Goal: Task Accomplishment & Management: Complete application form

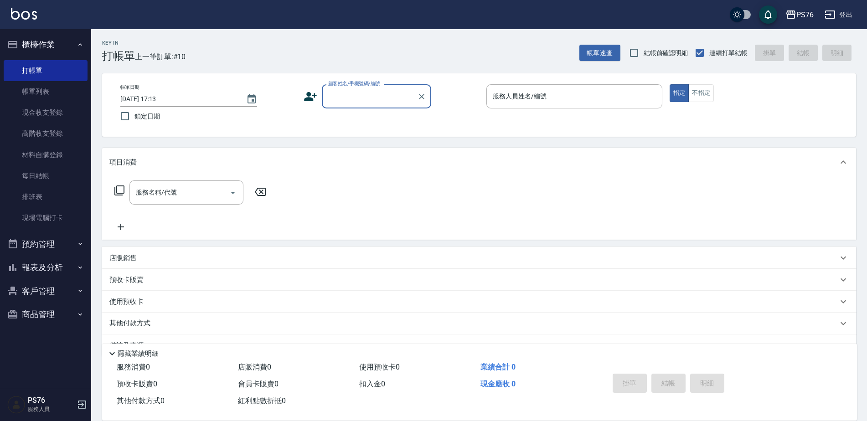
scroll to position [23, 0]
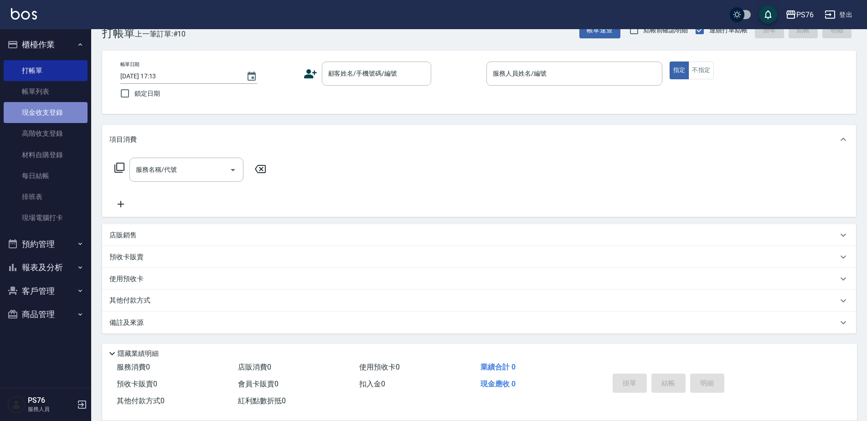
click at [48, 105] on link "現金收支登錄" at bounding box center [46, 112] width 84 height 21
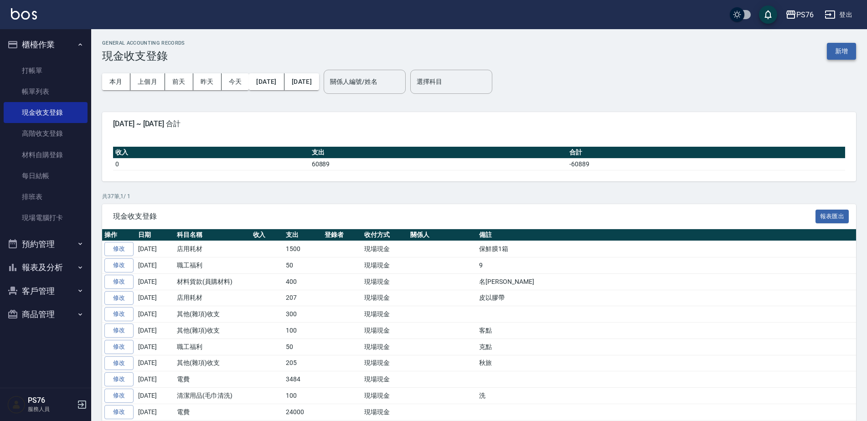
click at [840, 46] on button "新增" at bounding box center [840, 51] width 29 height 17
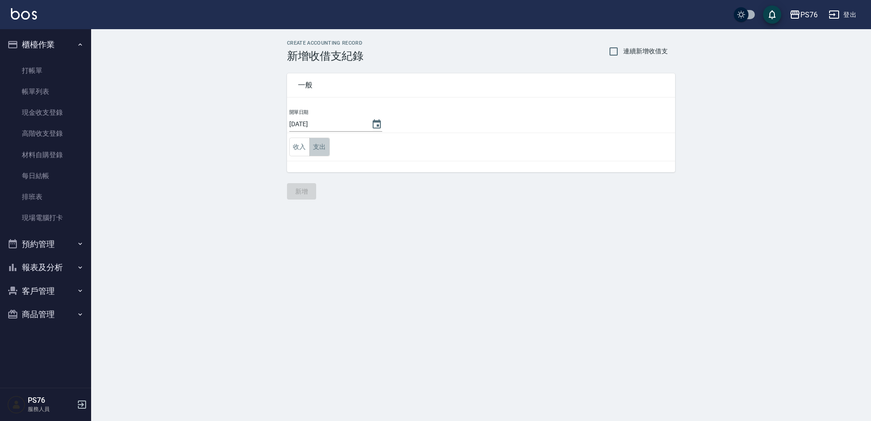
click at [326, 146] on button "支出" at bounding box center [319, 147] width 21 height 19
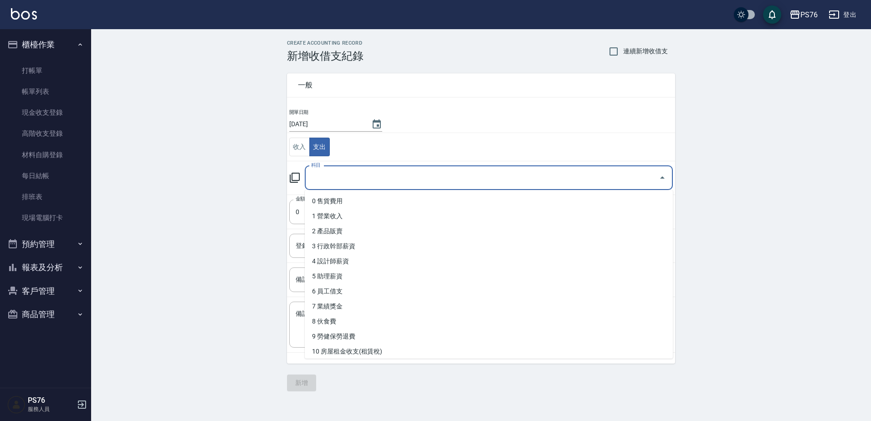
click at [349, 181] on input "科目" at bounding box center [482, 178] width 346 height 16
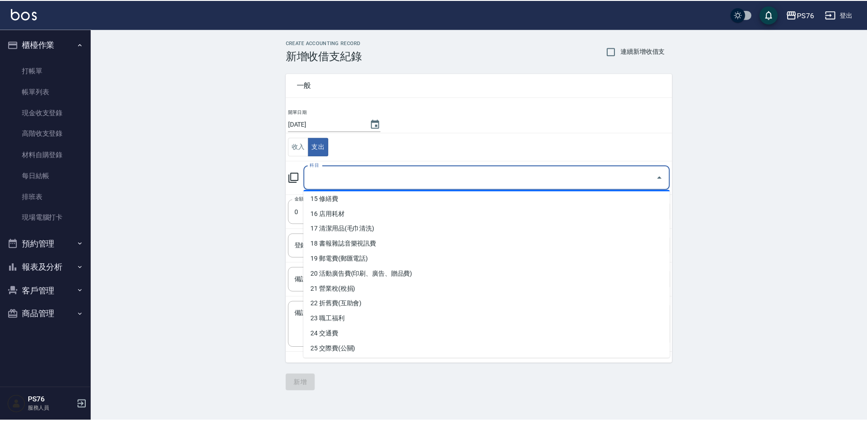
scroll to position [182, 0]
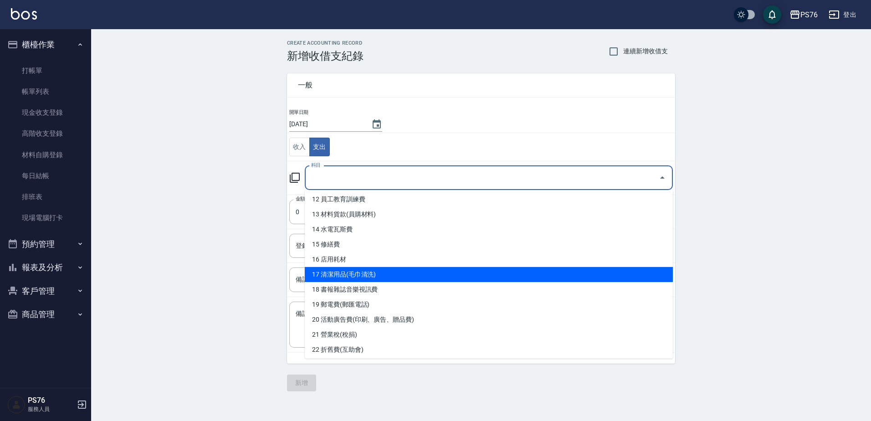
click at [454, 275] on li "17 清潔用品(毛巾清洗)" at bounding box center [489, 274] width 368 height 15
type input "17 清潔用品(毛巾清洗)"
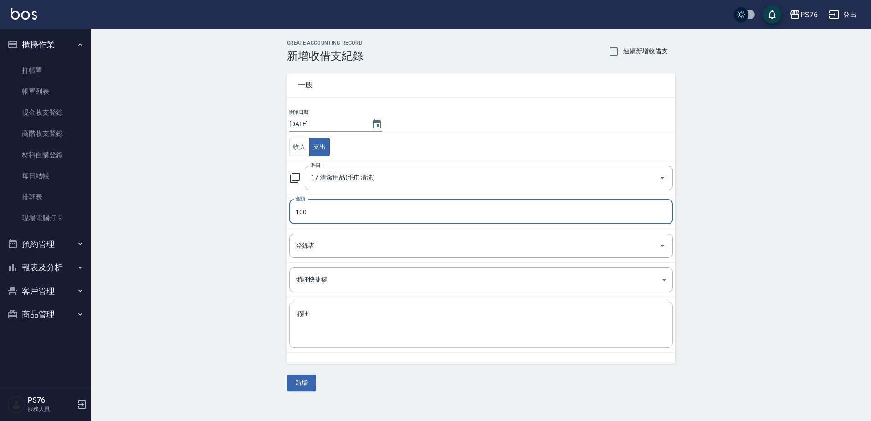
type input "100"
click at [336, 312] on textarea "備註" at bounding box center [481, 324] width 371 height 31
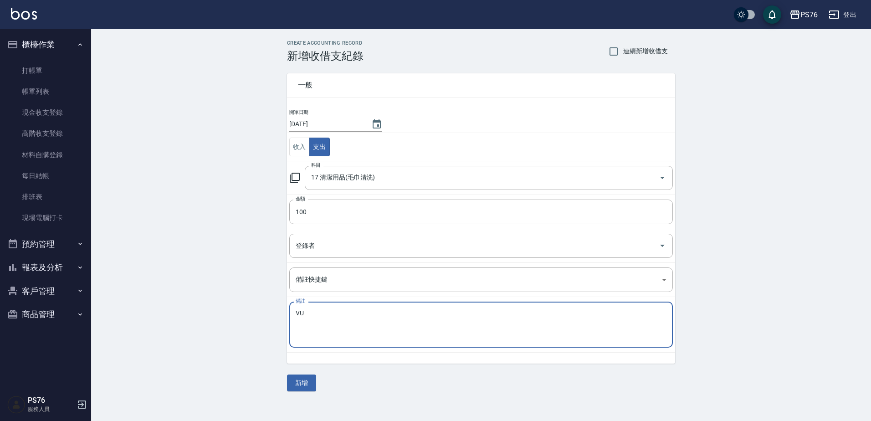
type textarea "V"
type textarea "洗毛巾"
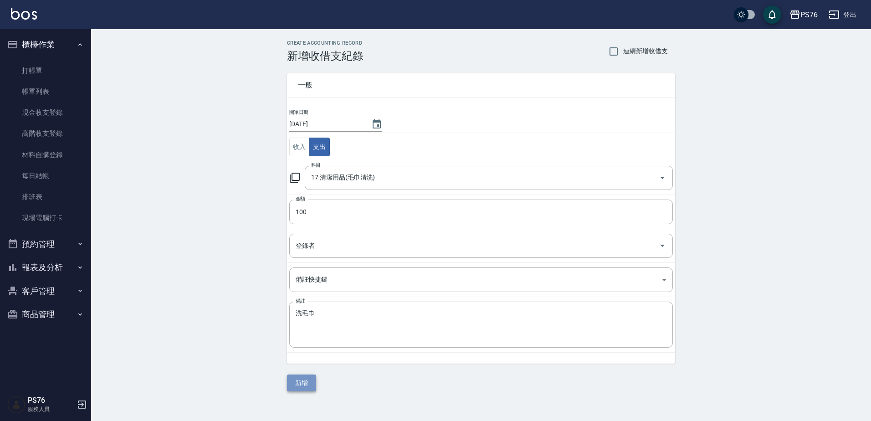
click at [299, 383] on button "新增" at bounding box center [301, 383] width 29 height 17
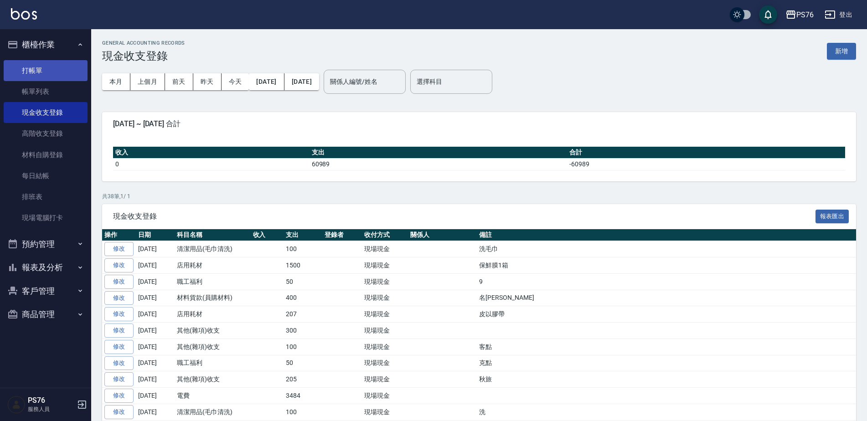
click at [71, 74] on link "打帳單" at bounding box center [46, 70] width 84 height 21
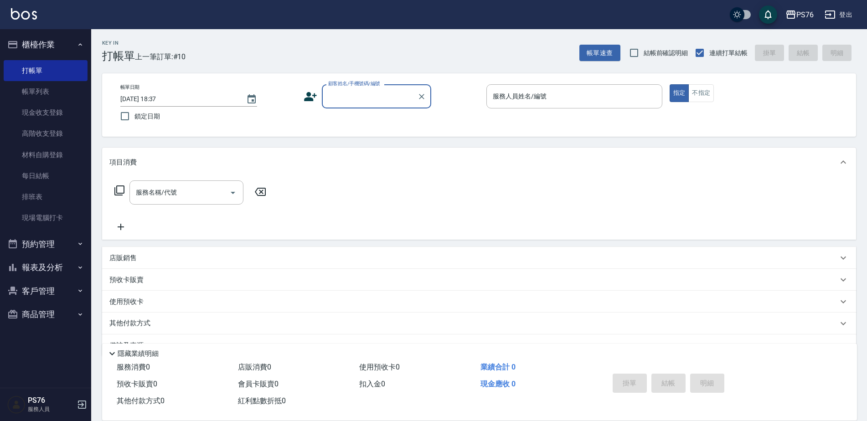
click at [392, 94] on input "顧客姓名/手機號碼/編號" at bounding box center [369, 96] width 87 height 16
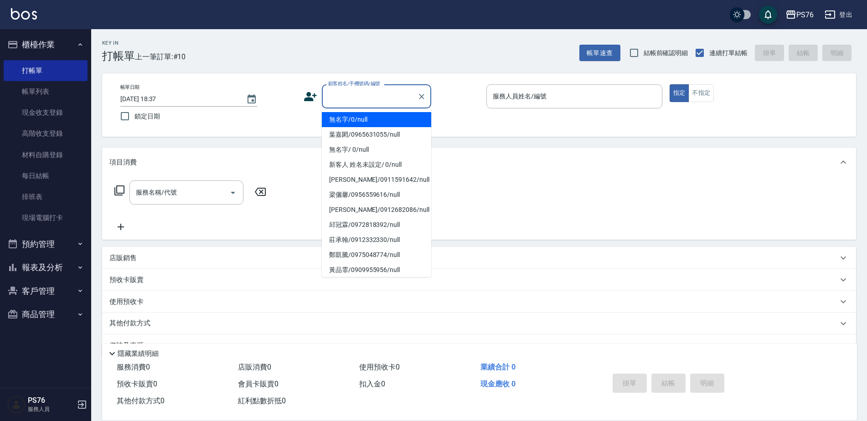
type input "無名字/0/null"
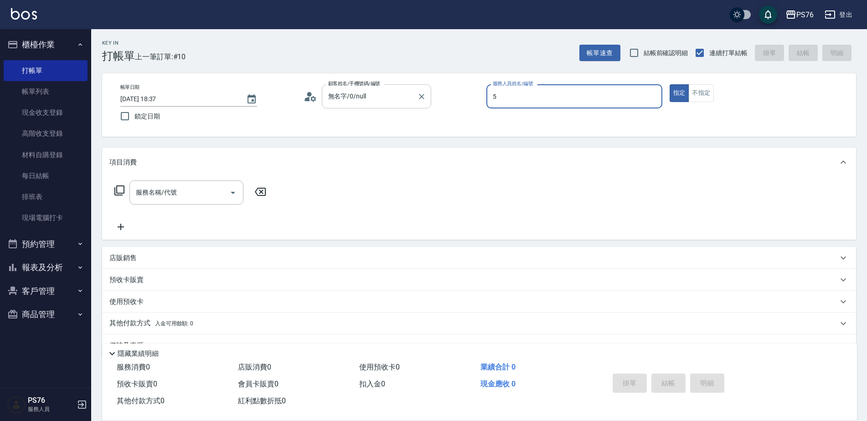
type input "呂佳穎-5"
type button "true"
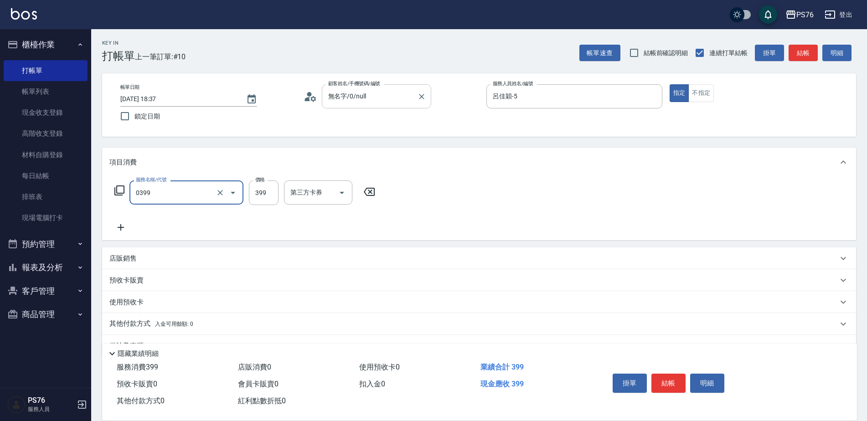
type input "海鹽399(0399)"
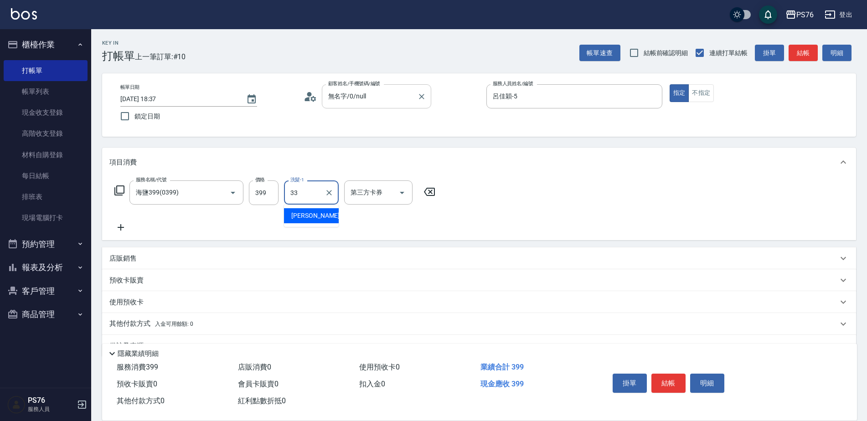
type input "[PERSON_NAME]33"
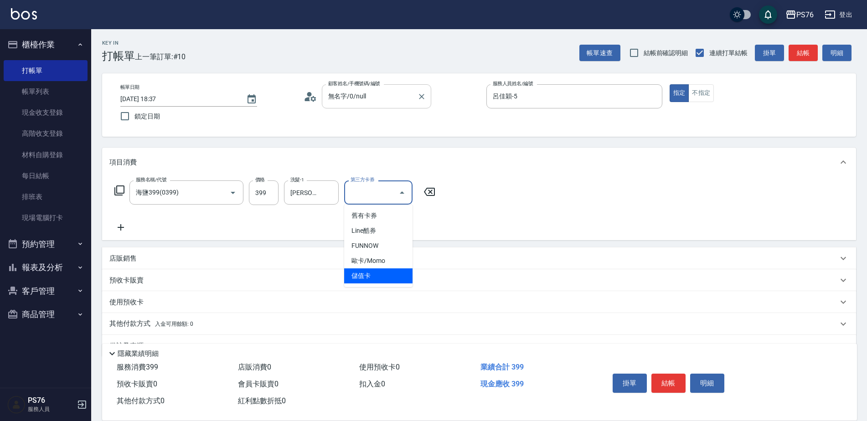
type input "儲值卡"
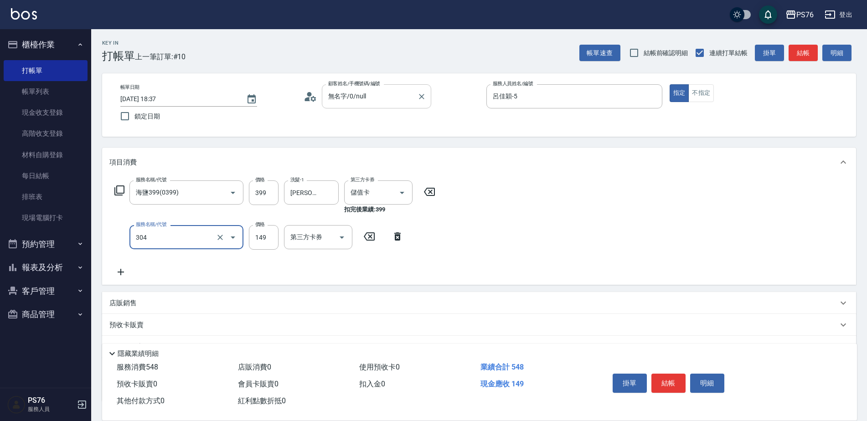
type input "剪髮(304)"
type input "50"
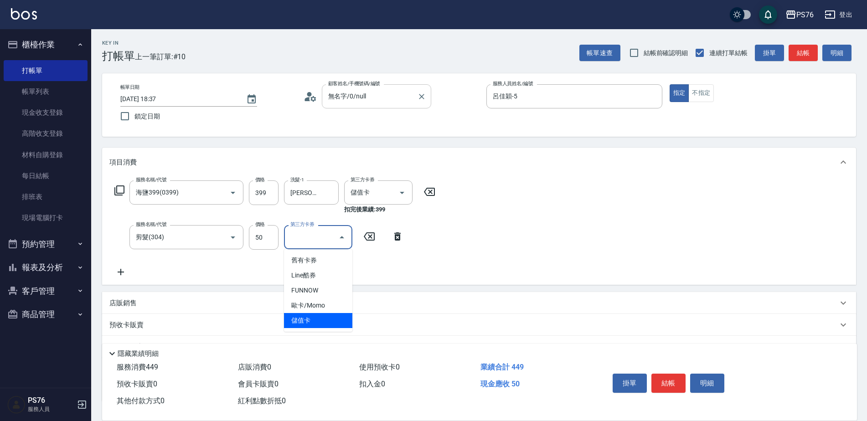
type input "儲值卡"
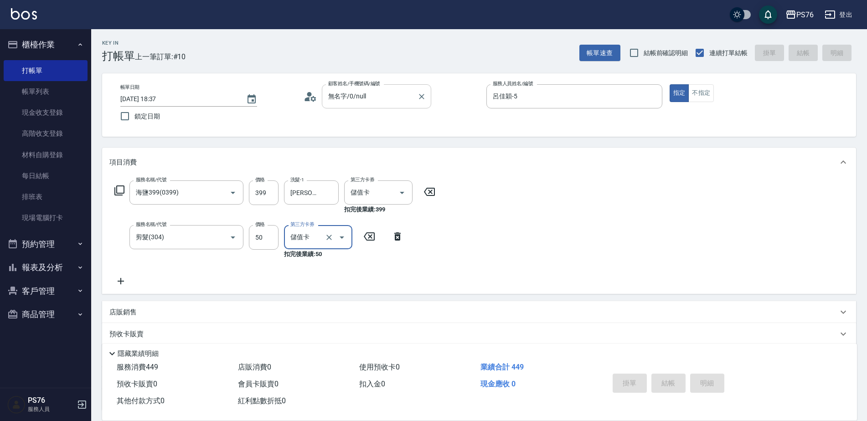
type input "[DATE] 19:00"
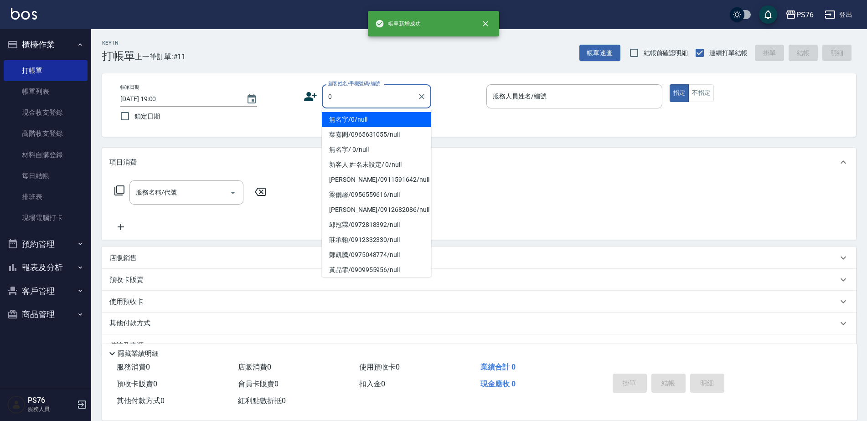
type input "無名字/0/null"
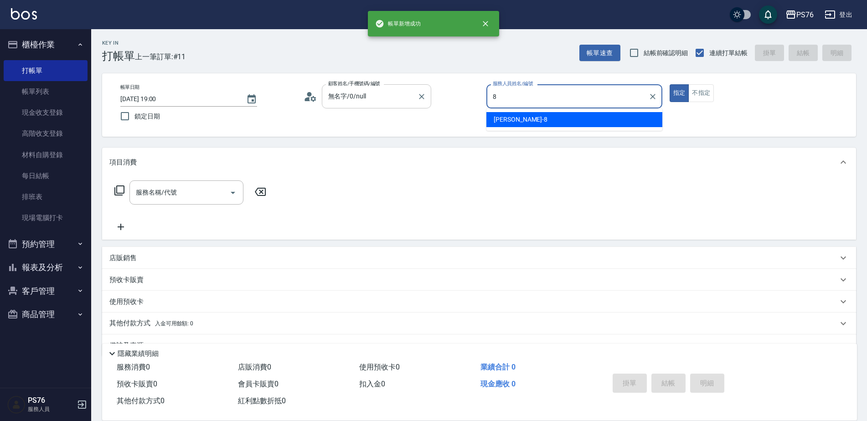
type input "[PERSON_NAME]-8"
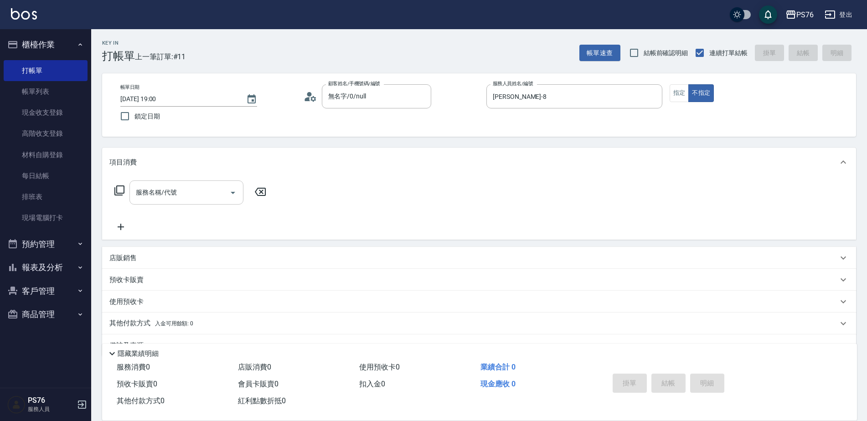
click at [192, 187] on input "服務名稱/代號" at bounding box center [179, 193] width 92 height 16
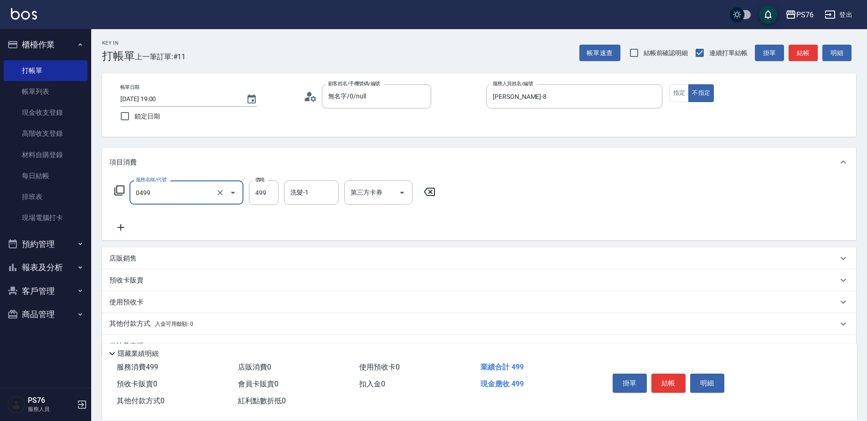
type input "[PERSON_NAME]499(0499)"
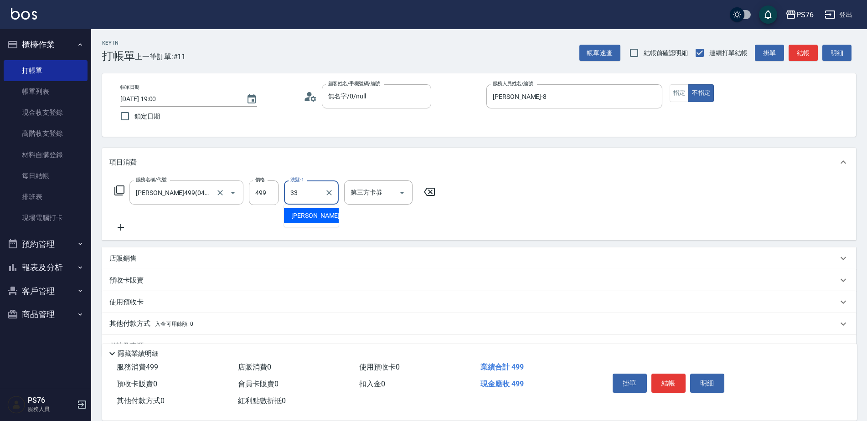
type input "[PERSON_NAME]33"
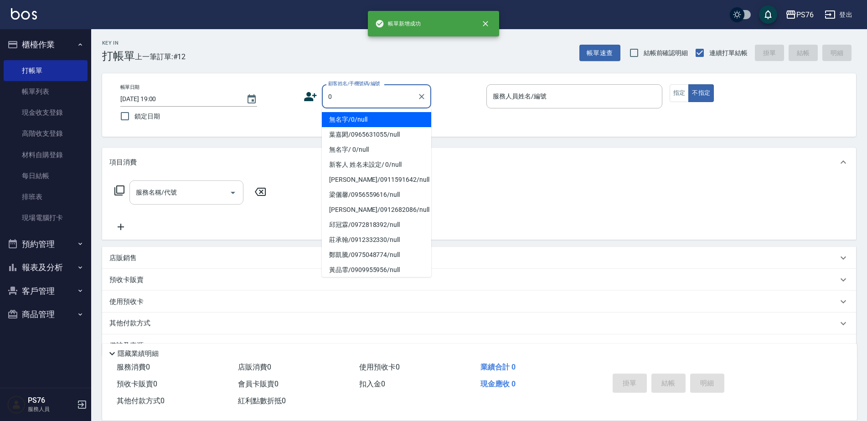
type input "無名字/0/null"
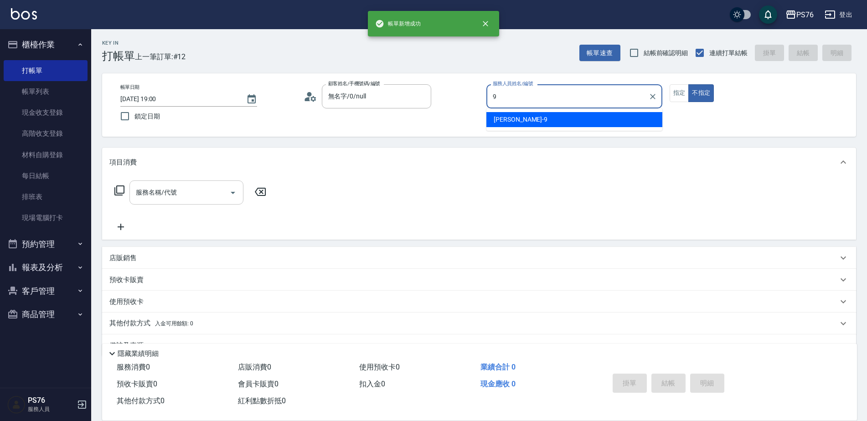
type input "[PERSON_NAME]-9"
type button "false"
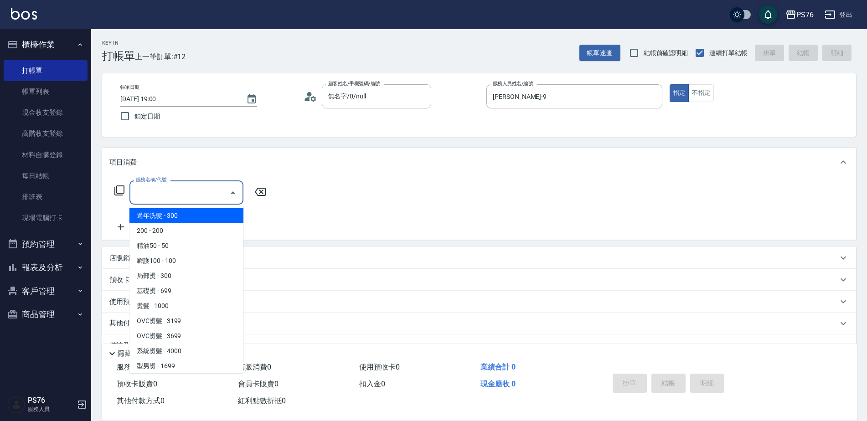
click at [158, 195] on input "服務名稱/代號" at bounding box center [179, 193] width 92 height 16
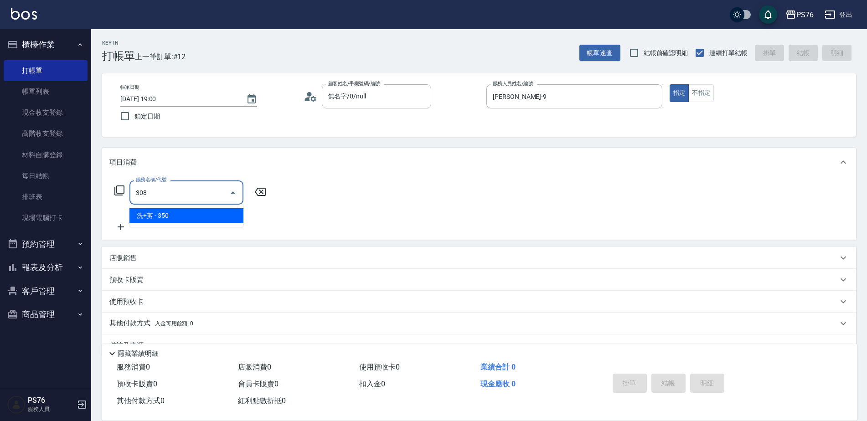
type input "洗+剪(308)"
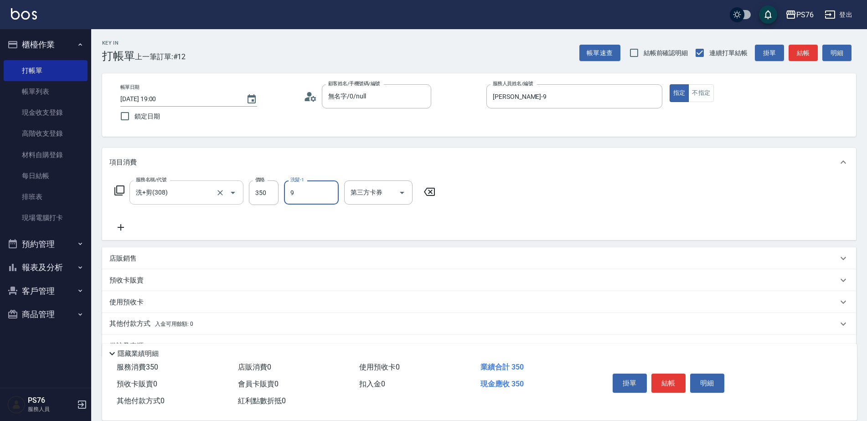
type input "[PERSON_NAME]-9"
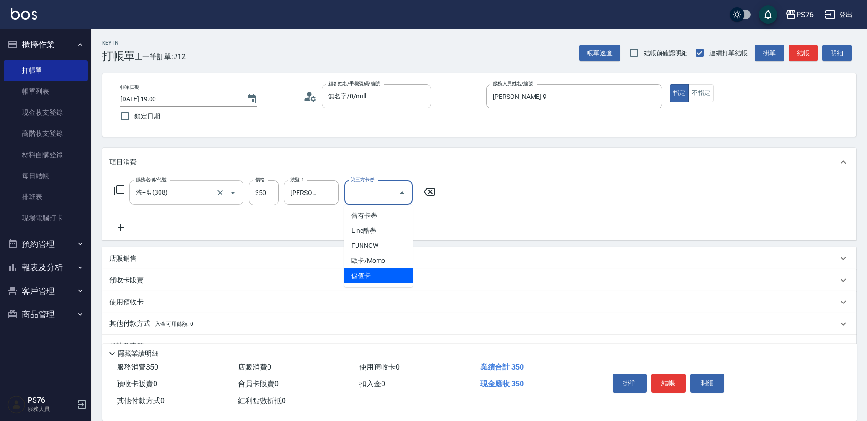
type input "儲值卡"
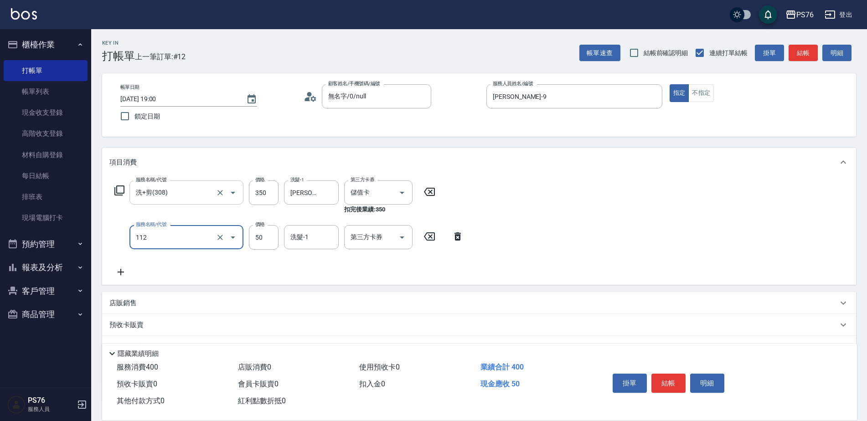
type input "精油50(112)"
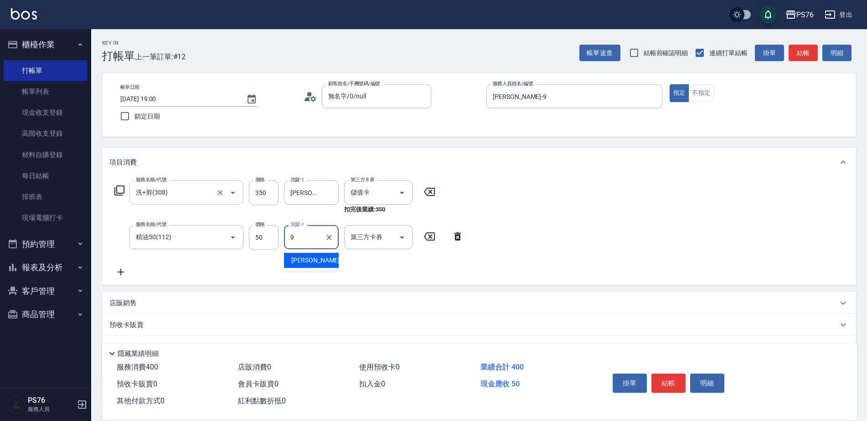
type input "[PERSON_NAME]-9"
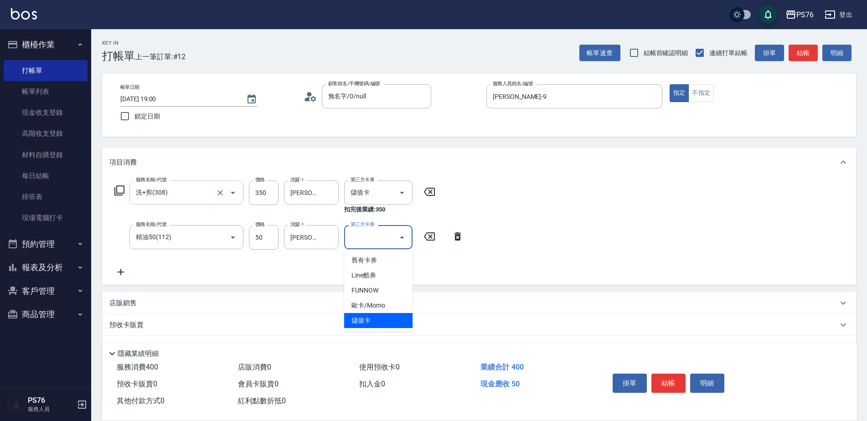
type input "儲值卡"
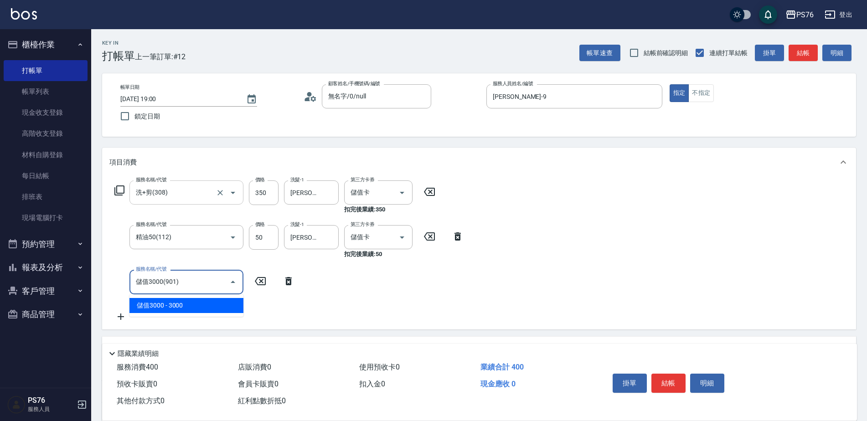
type input "儲值3000(901)"
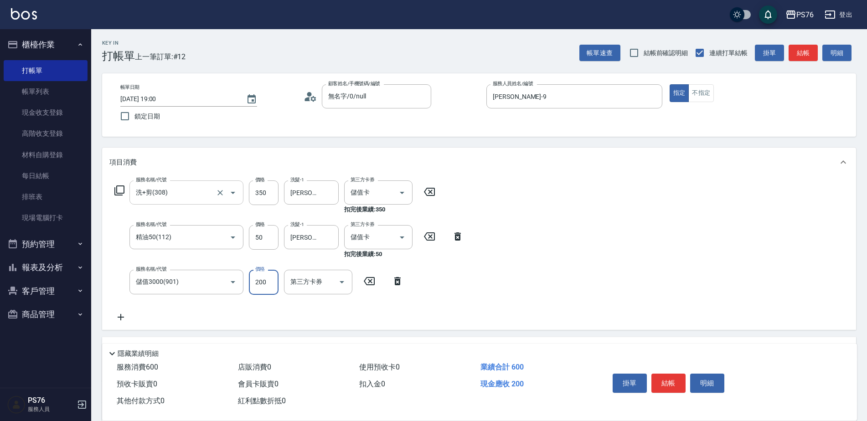
type input "2000"
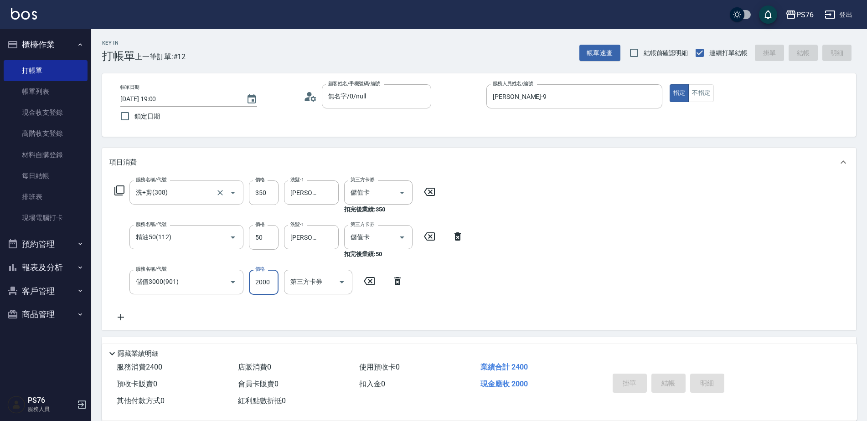
type input "[DATE] 19:01"
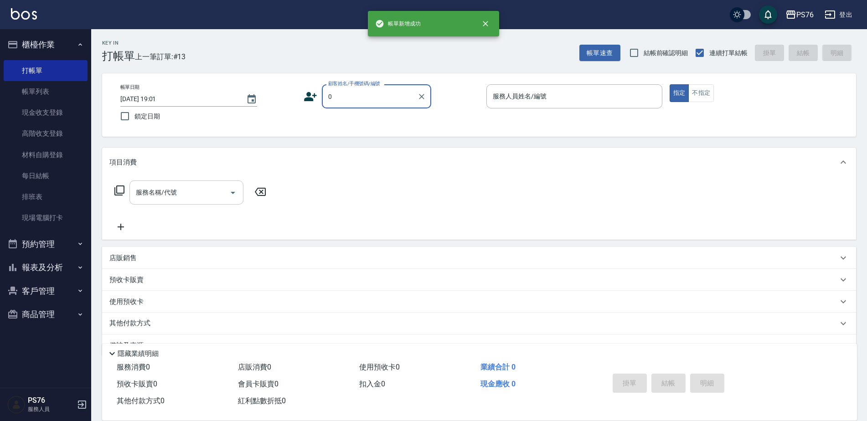
type input "無名字/0/null"
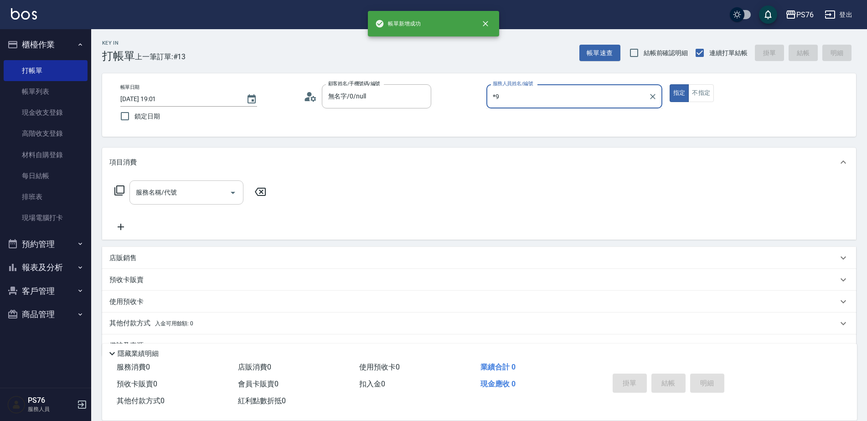
type input "*"
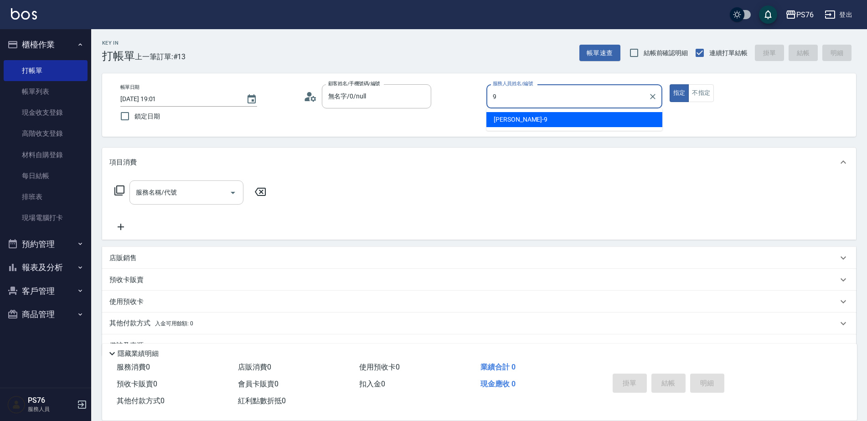
type input "[PERSON_NAME]-9"
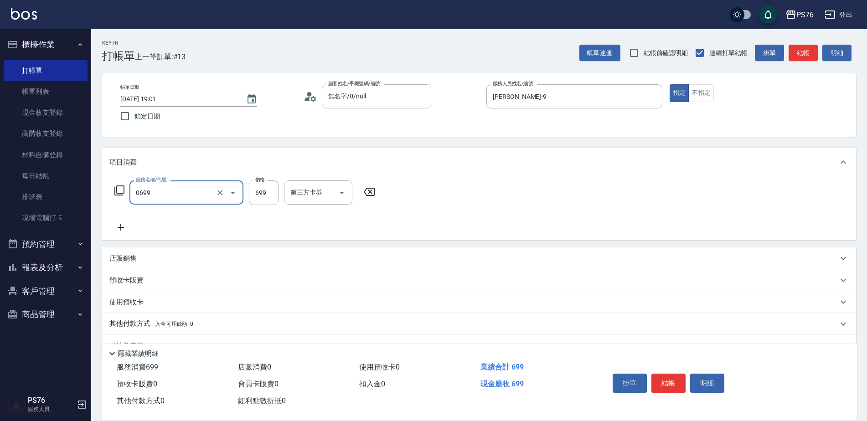
type input "精油SPA(0699)"
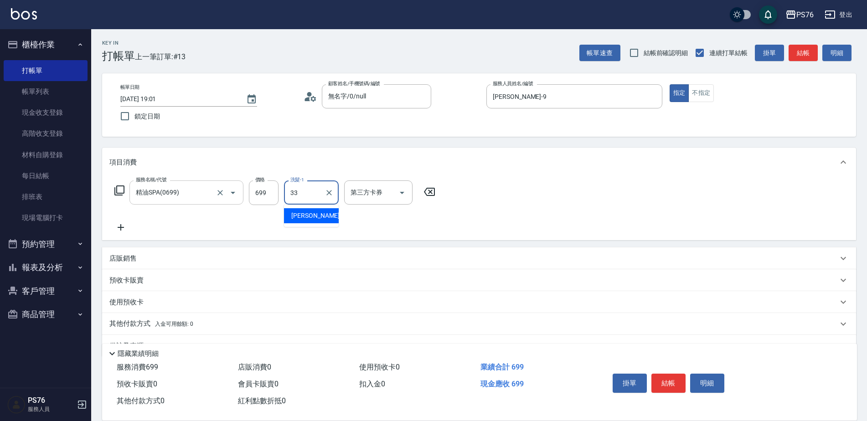
type input "[PERSON_NAME]33"
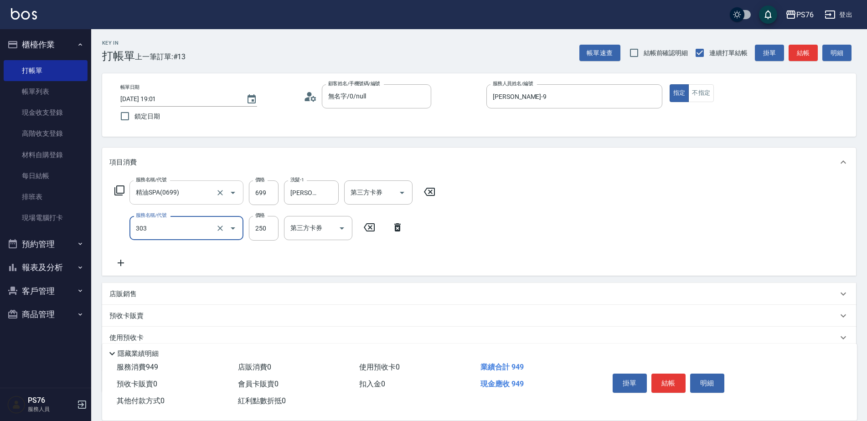
type input "剪髮(303)"
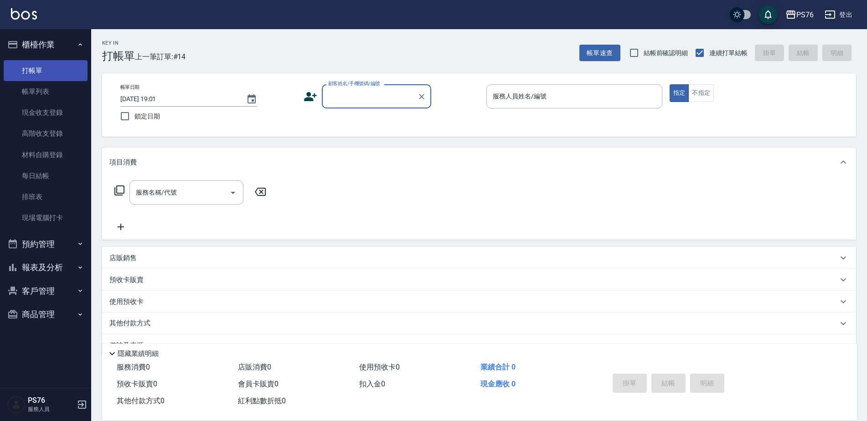
click at [63, 62] on link "打帳單" at bounding box center [46, 70] width 84 height 21
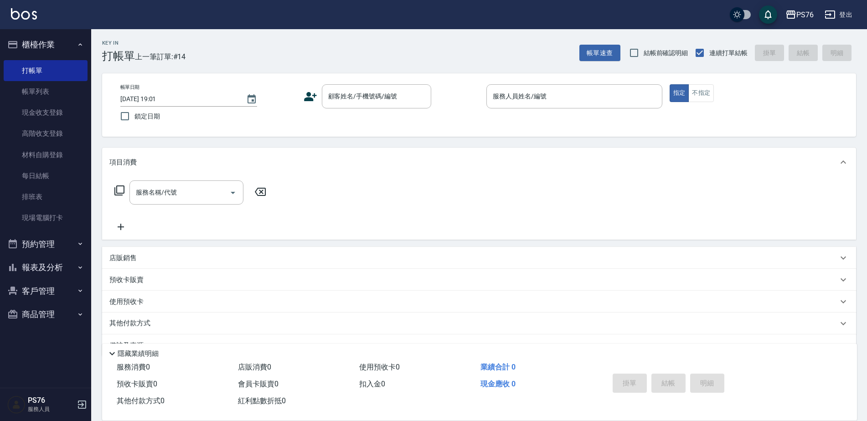
click at [44, 244] on button "預約管理" at bounding box center [46, 244] width 84 height 24
click at [56, 45] on button "櫃檯作業" at bounding box center [46, 45] width 84 height 24
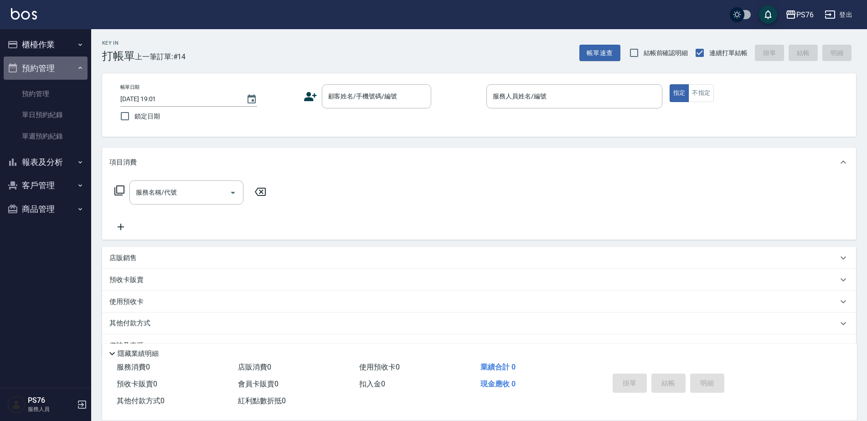
click at [72, 68] on button "預約管理" at bounding box center [46, 68] width 84 height 24
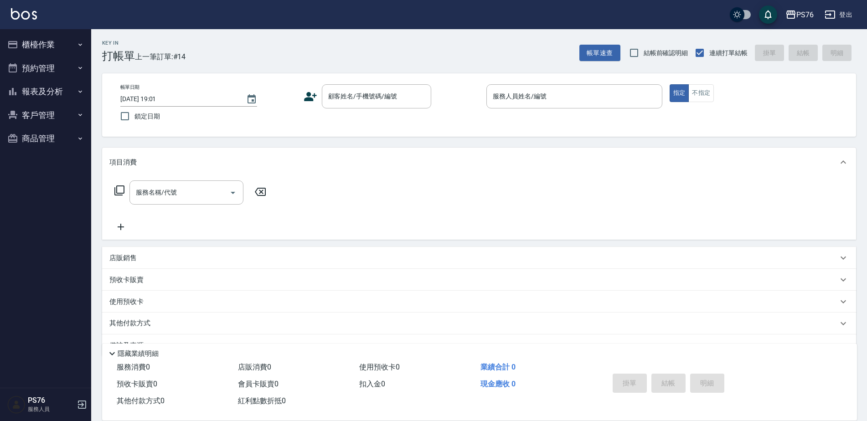
click at [72, 89] on button "報表及分析" at bounding box center [46, 92] width 84 height 24
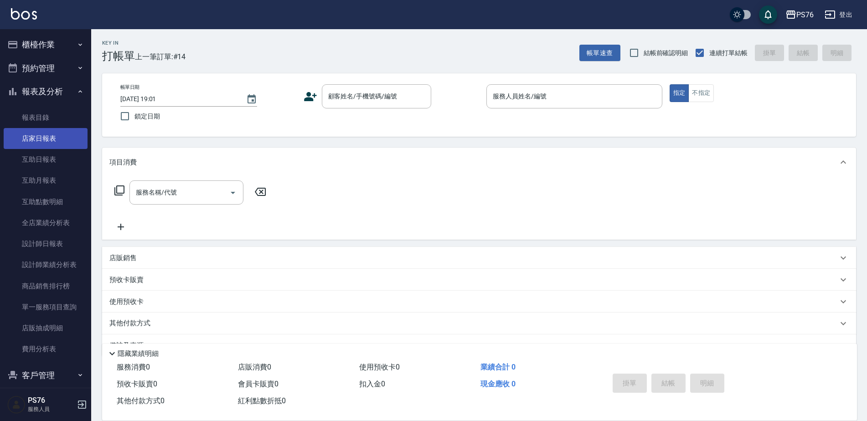
click at [55, 139] on link "店家日報表" at bounding box center [46, 138] width 84 height 21
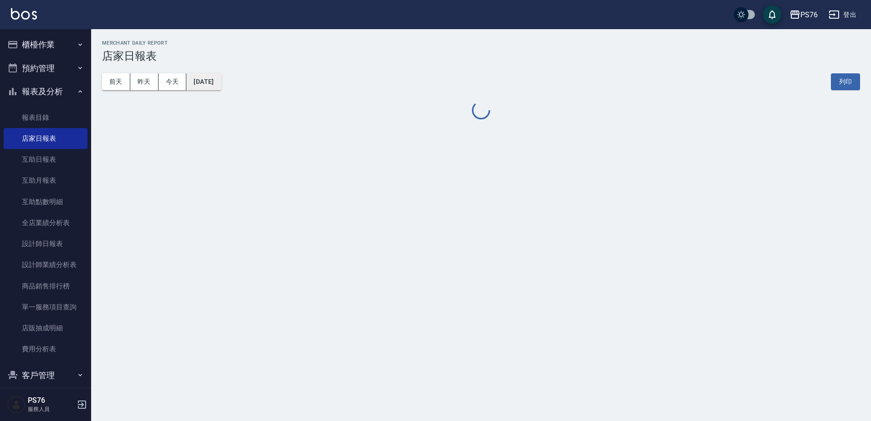
click at [209, 76] on button "[DATE]" at bounding box center [203, 81] width 35 height 17
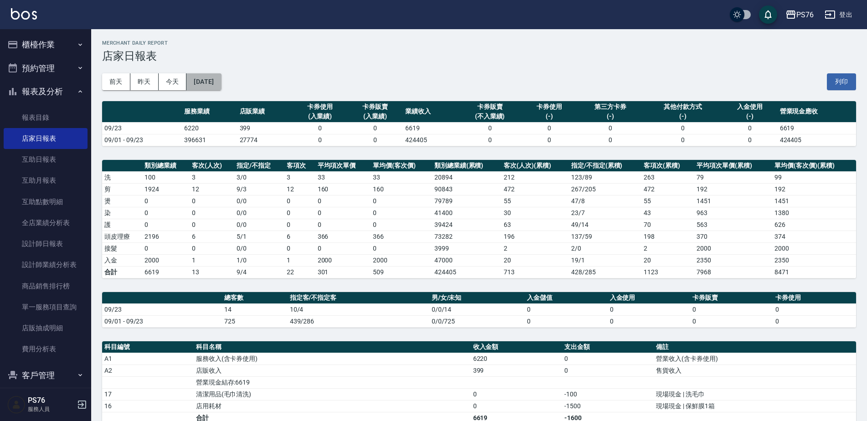
click at [221, 77] on button "[DATE]" at bounding box center [203, 81] width 35 height 17
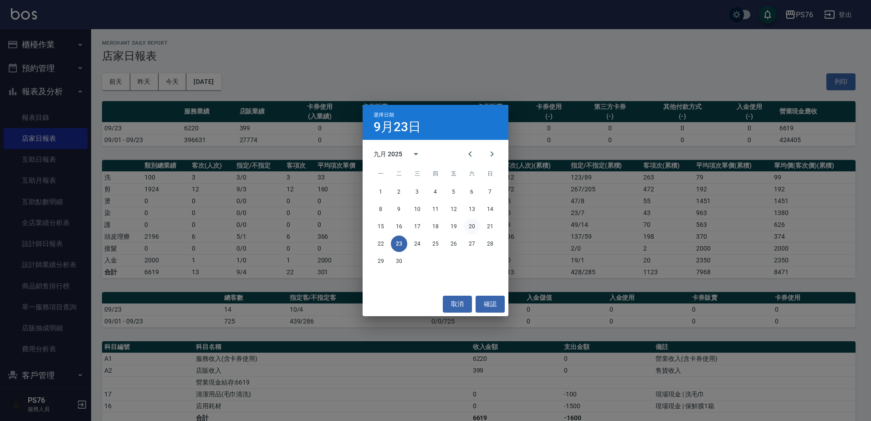
click at [473, 223] on button "20" at bounding box center [472, 226] width 16 height 16
